Goal: Find contact information: Find contact information

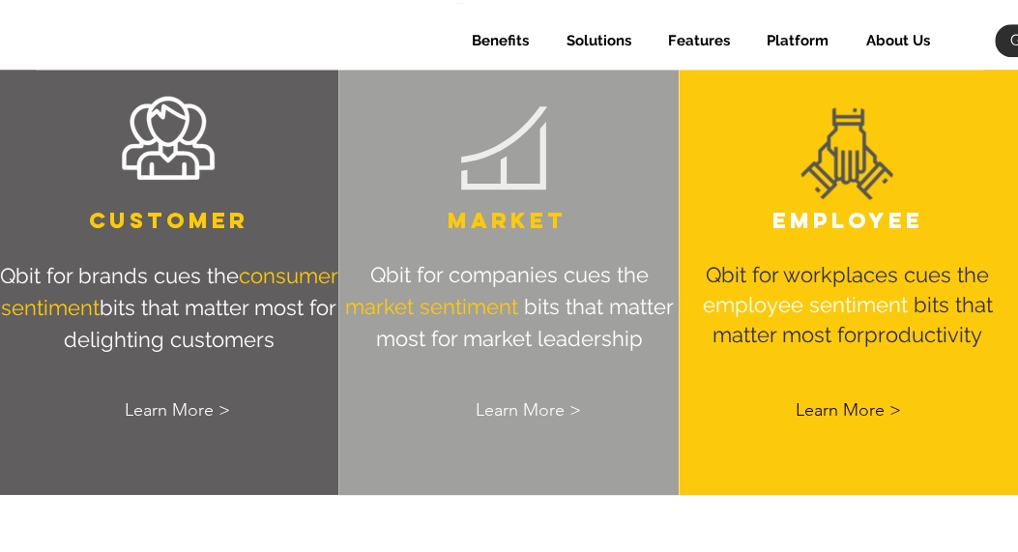
scroll to position [693, 0]
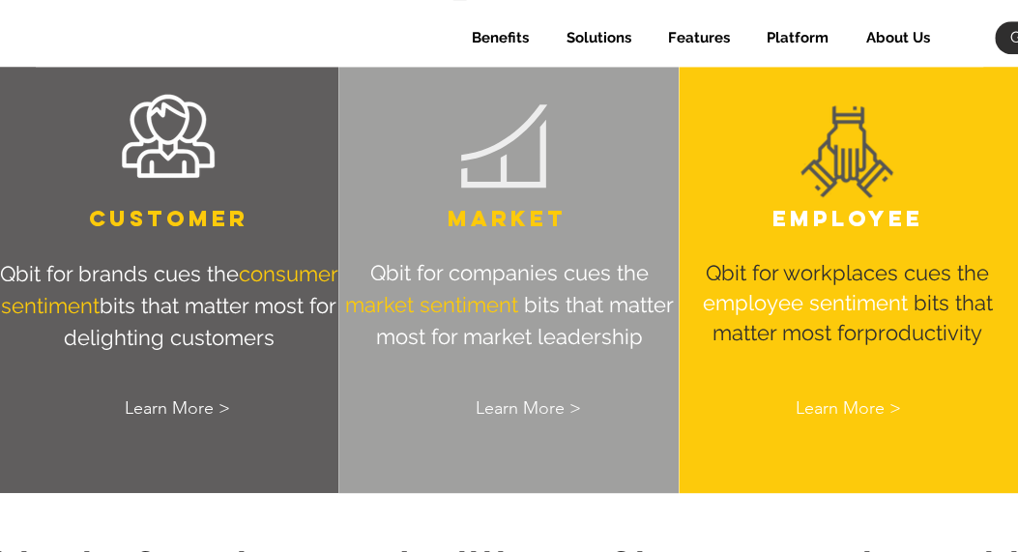
click at [858, 411] on span "Learn More >" at bounding box center [847, 408] width 105 height 24
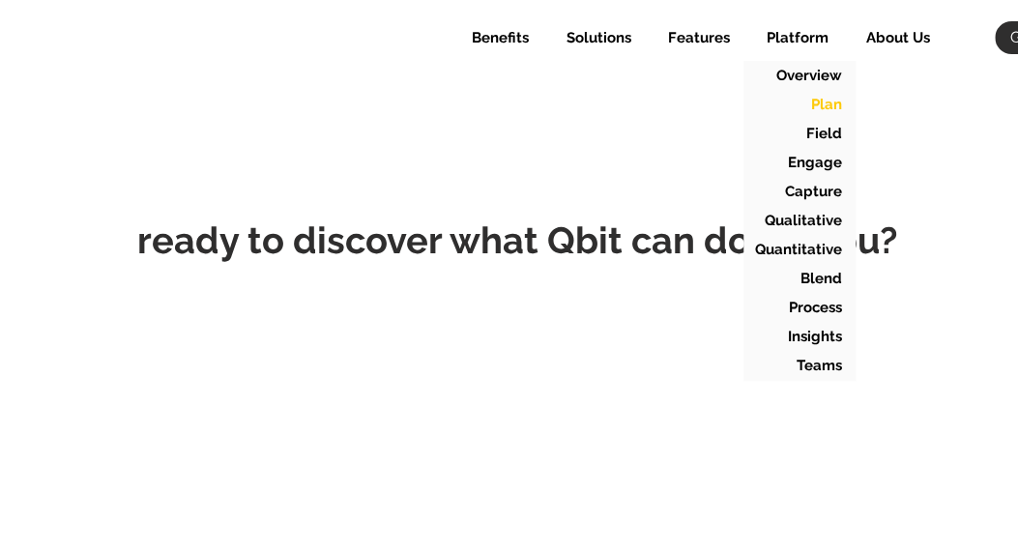
click at [834, 109] on p "Plan" at bounding box center [827, 104] width 45 height 29
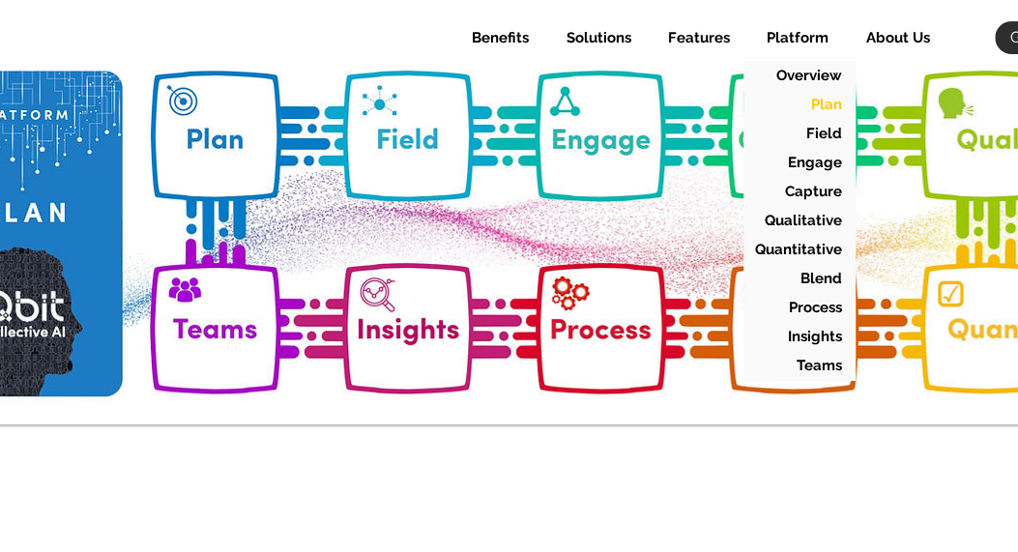
scroll to position [186, 0]
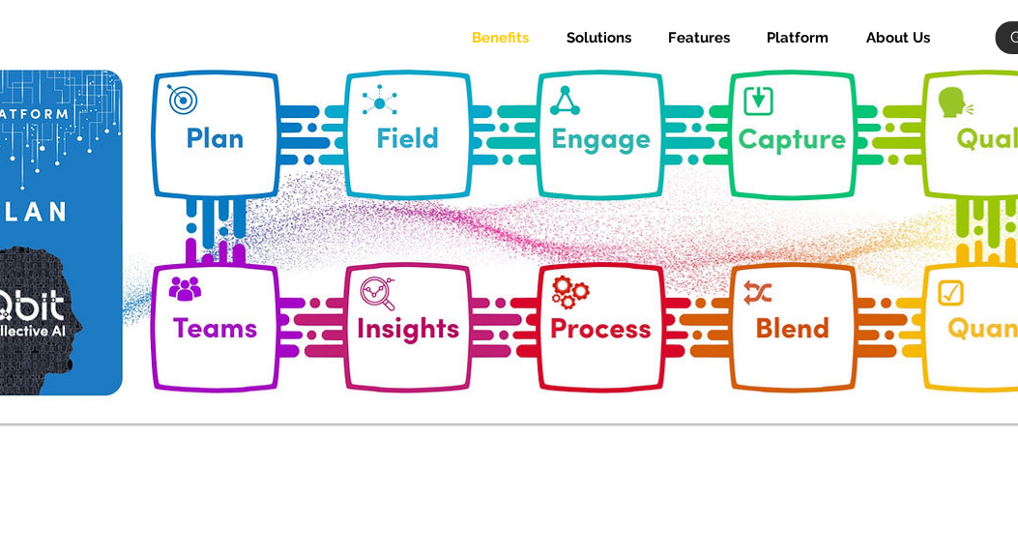
click at [499, 33] on p "Benefits" at bounding box center [500, 37] width 76 height 33
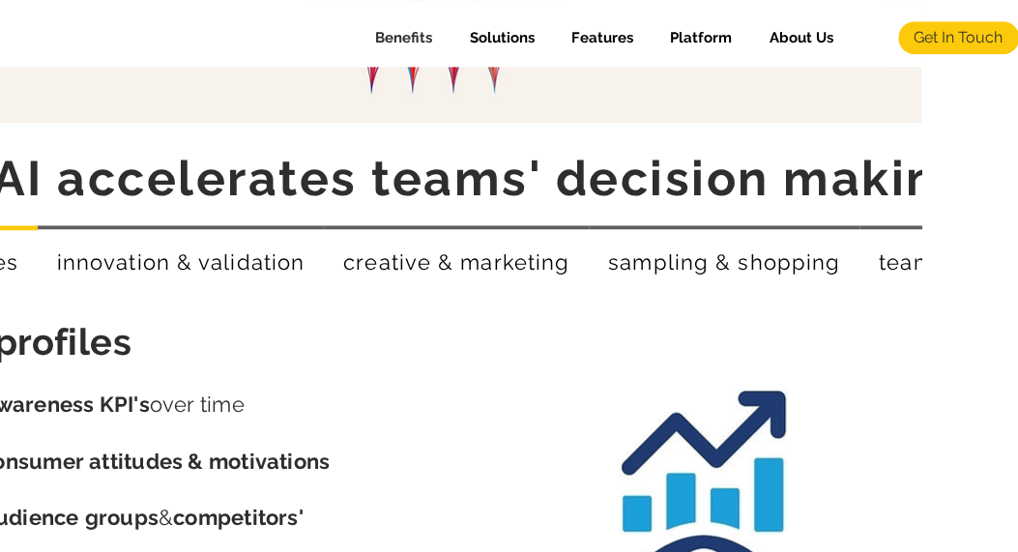
scroll to position [596, 97]
click at [948, 23] on link "Get In Touch" at bounding box center [958, 37] width 121 height 33
